Goal: Task Accomplishment & Management: Use online tool/utility

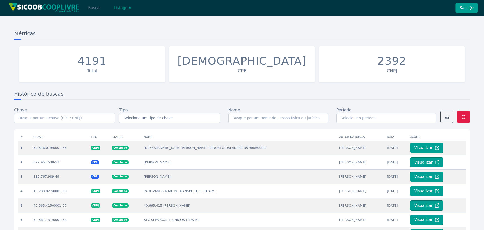
click at [97, 9] on button "Buscar" at bounding box center [95, 8] width 22 height 10
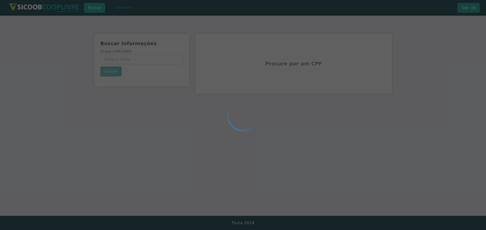
click at [133, 54] on div at bounding box center [243, 115] width 486 height 230
click at [132, 58] on div at bounding box center [243, 115] width 486 height 230
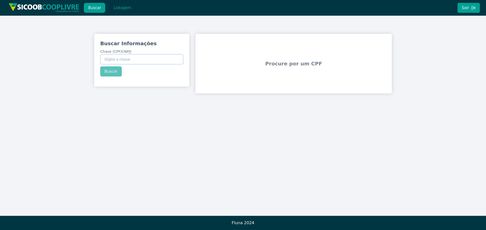
click at [132, 58] on input "Chave (CPF/CNPJ)" at bounding box center [141, 59] width 83 height 10
click at [121, 59] on input "Chave (CPF/CNPJ)" at bounding box center [141, 59] width 83 height 10
click at [168, 55] on input "Chave (CPF/CNPJ)" at bounding box center [141, 59] width 83 height 10
paste input "120.841.438-02"
type input "120.841.438-02"
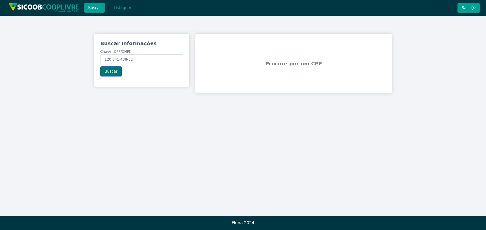
click at [108, 72] on button "Buscar" at bounding box center [111, 72] width 22 height 10
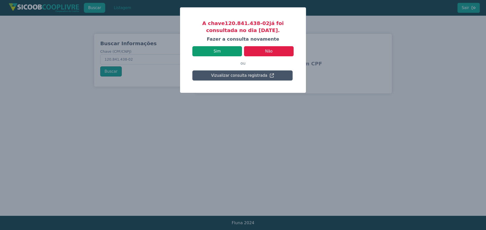
click at [223, 52] on button "Sim" at bounding box center [217, 51] width 50 height 10
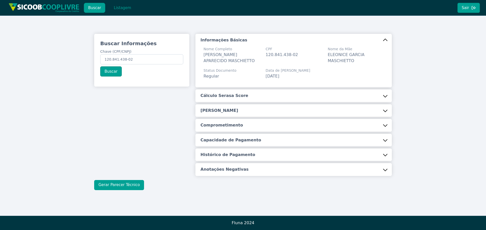
click at [125, 181] on button "Gerar Parecer Técnico" at bounding box center [119, 185] width 50 height 10
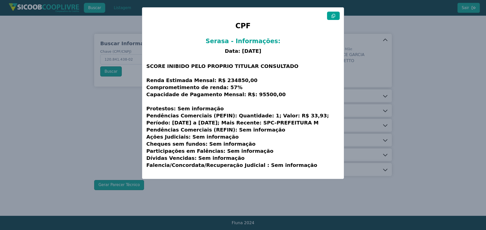
click at [333, 17] on icon at bounding box center [333, 16] width 4 height 4
click at [107, 115] on modal-container "CPF Serasa - Informações: Data: [DATE] SCORE INIBIDO PELO PROPRIO TITULAR CONSU…" at bounding box center [243, 115] width 486 height 230
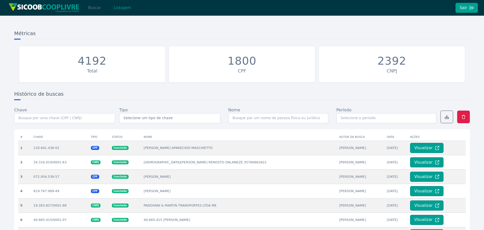
click at [92, 8] on button "Buscar" at bounding box center [95, 8] width 22 height 10
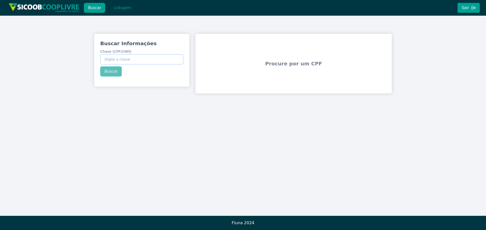
click at [129, 59] on input "Chave (CPF/CNPJ)" at bounding box center [141, 59] width 83 height 10
paste input "083.182.088-89"
click at [112, 74] on div "Buscar Informações Chave (CPF/CNPJ) 083.182.088-89 Buscar" at bounding box center [141, 58] width 95 height 49
click at [111, 73] on button "Buscar" at bounding box center [111, 72] width 22 height 10
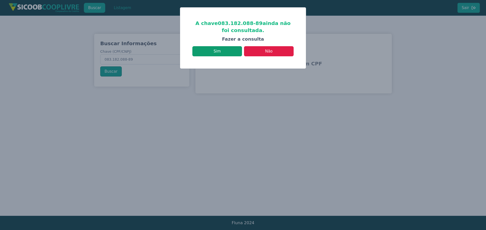
click at [224, 50] on button "Sim" at bounding box center [217, 51] width 50 height 10
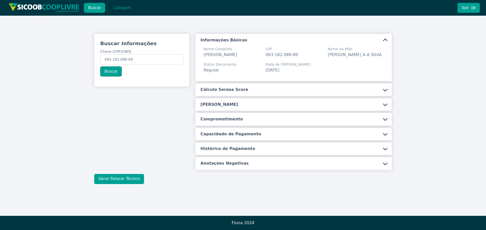
click at [122, 179] on button "Gerar Parecer Técnico" at bounding box center [119, 179] width 50 height 10
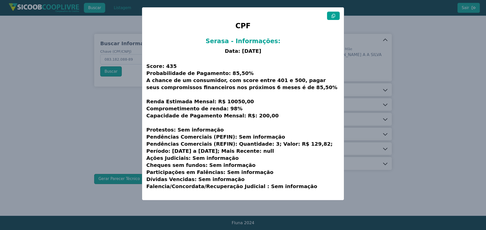
click at [332, 17] on icon at bounding box center [333, 16] width 4 height 4
click at [63, 121] on modal-container "CPF Serasa - Informações: Data: 18/09/2025 Score: 435 Probabilidade de Pagament…" at bounding box center [243, 115] width 486 height 230
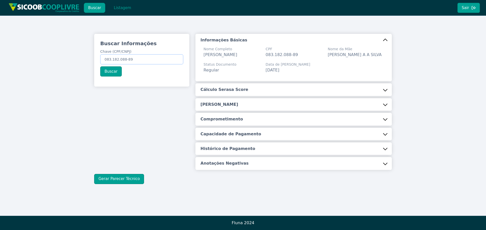
click at [148, 59] on input "083.182.088-89" at bounding box center [141, 59] width 83 height 10
paste input "44.697.786/0001-13"
type input "44.697.786/0001-13"
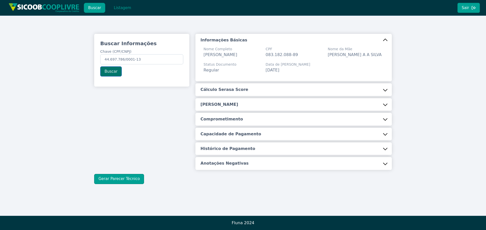
click at [112, 70] on button "Buscar" at bounding box center [111, 72] width 22 height 10
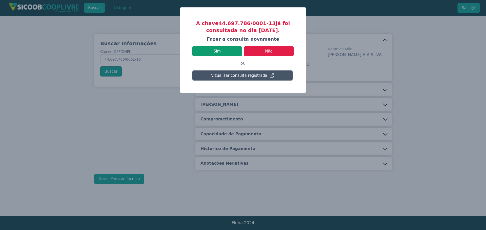
click at [225, 52] on button "Sim" at bounding box center [217, 51] width 50 height 10
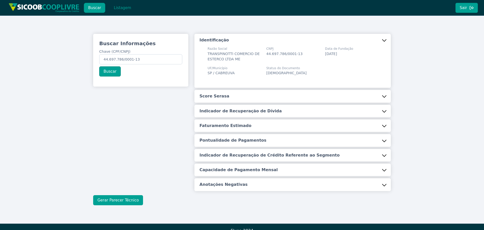
click at [124, 197] on button "Gerar Parecer Técnico" at bounding box center [118, 201] width 50 height 10
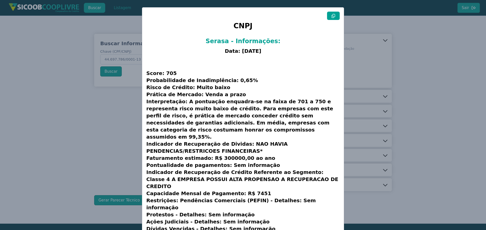
click at [333, 18] on button at bounding box center [333, 16] width 13 height 8
